Goal: Navigation & Orientation: Find specific page/section

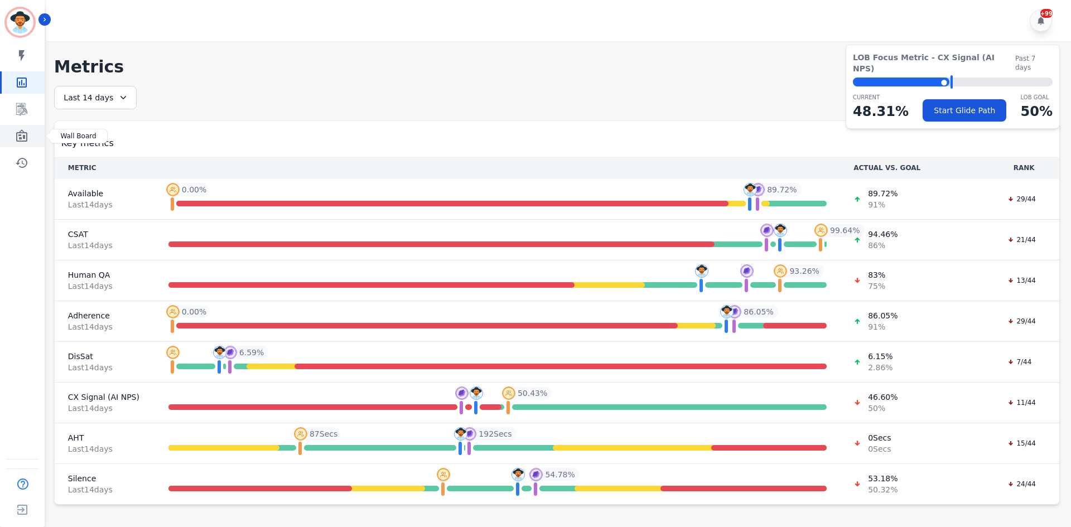
click at [20, 137] on icon "Sidebar" at bounding box center [21, 135] width 13 height 13
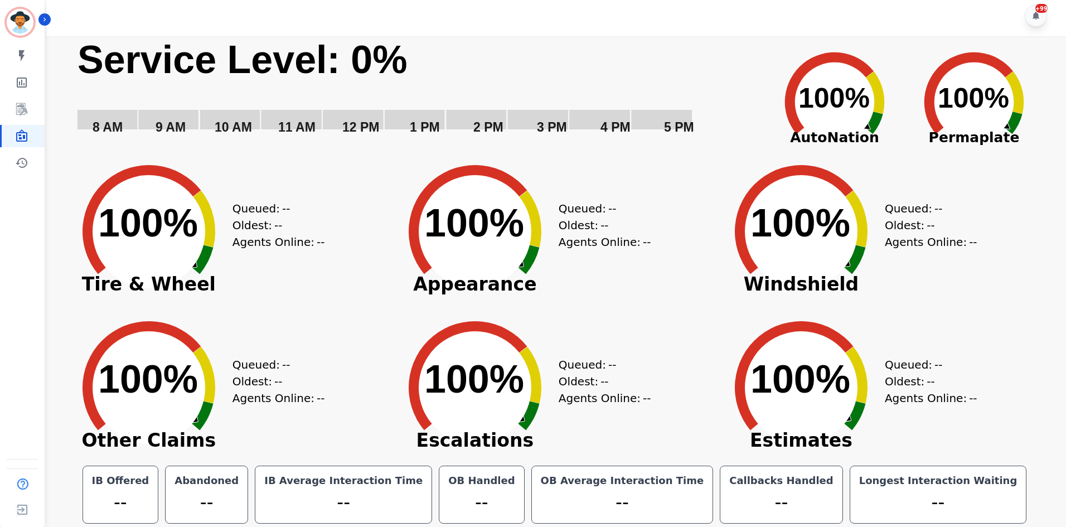
scroll to position [6, 0]
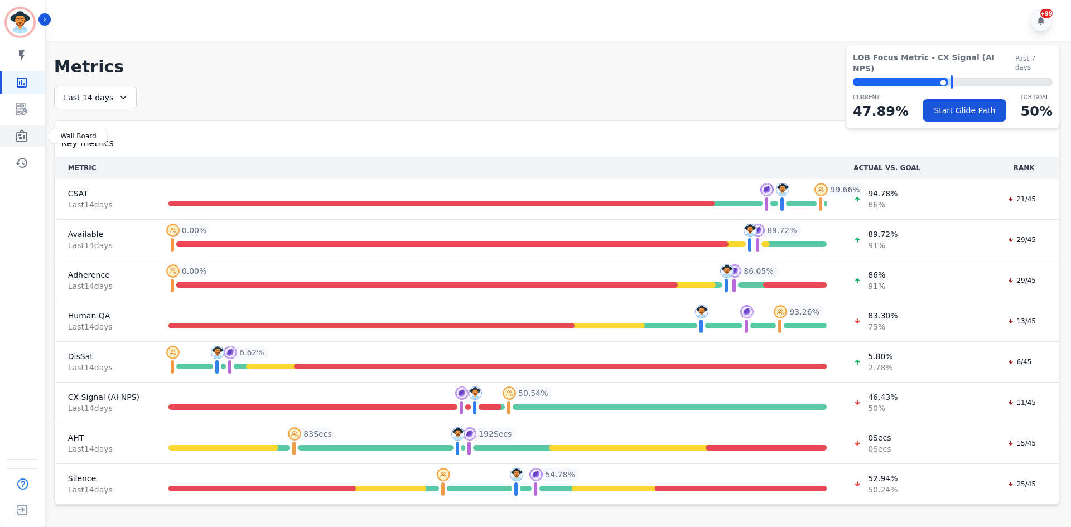
click at [30, 145] on link "Sidebar" at bounding box center [23, 136] width 43 height 22
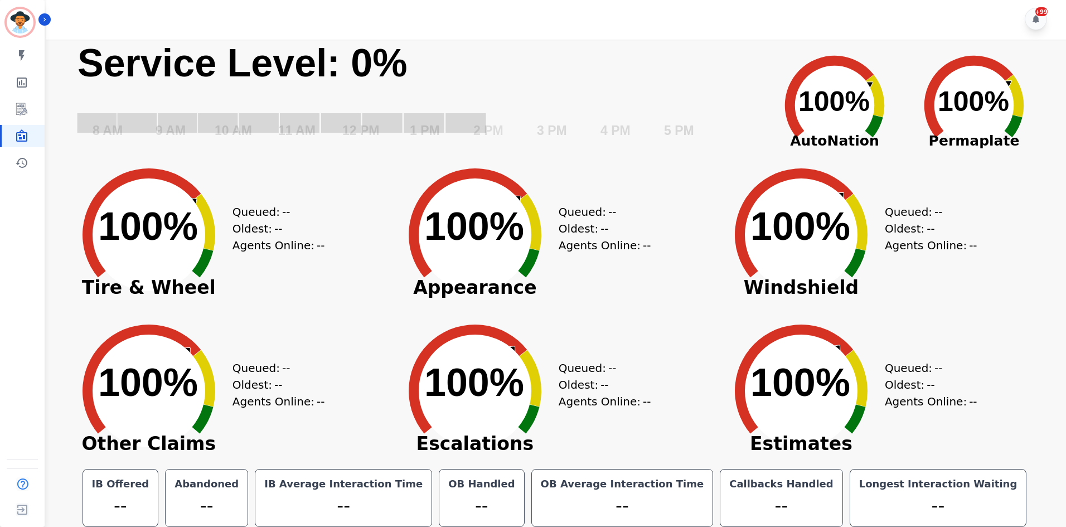
scroll to position [6, 0]
